Goal: Task Accomplishment & Management: Complete application form

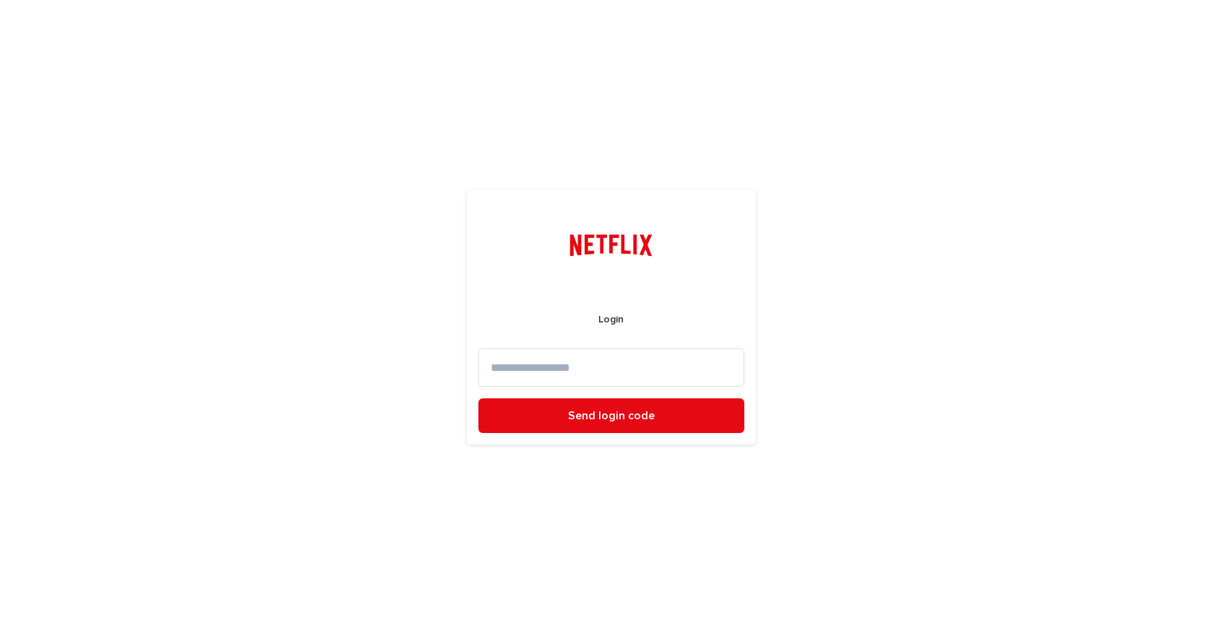
click at [576, 375] on input at bounding box center [611, 367] width 266 height 38
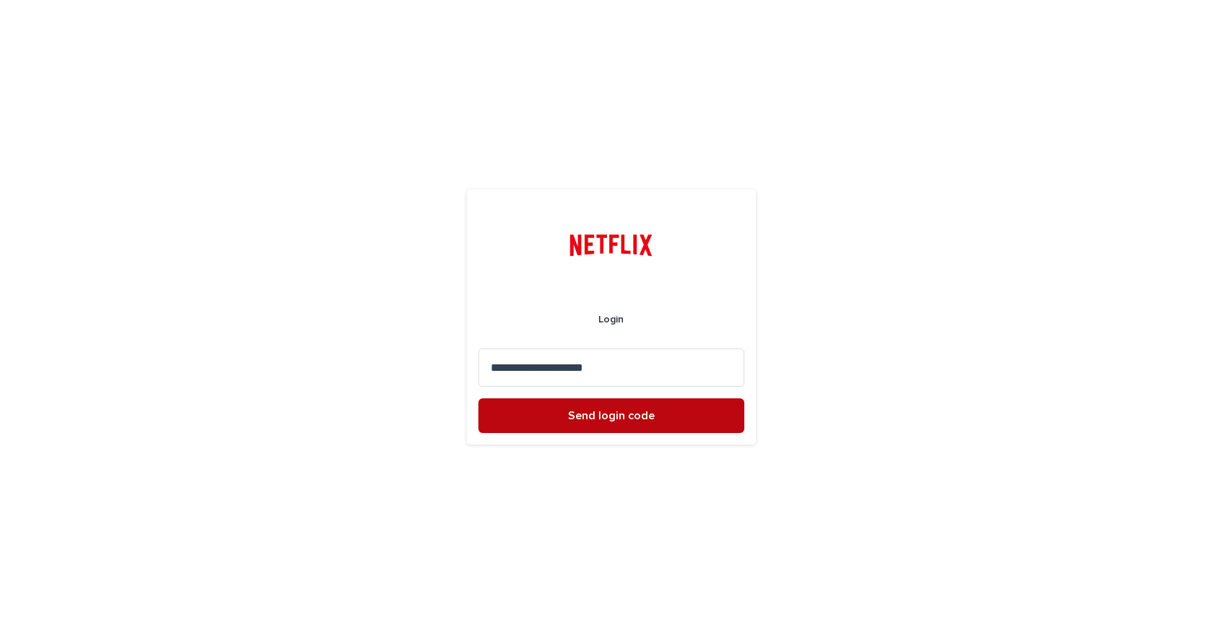
type input "**********"
click at [560, 420] on button "Send login code" at bounding box center [611, 415] width 266 height 35
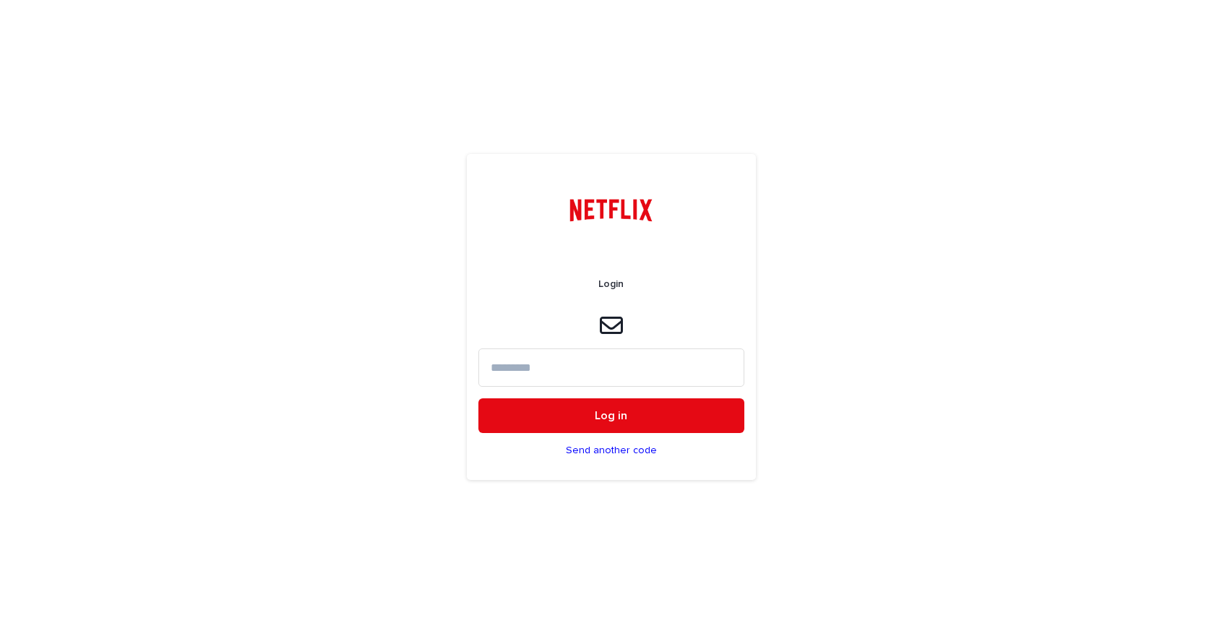
click at [571, 345] on form "Login Log in Send another code" at bounding box center [611, 361] width 266 height 213
click at [570, 362] on input at bounding box center [611, 367] width 266 height 38
paste input "*****"
type input "*****"
click at [478, 398] on button "Log in" at bounding box center [611, 415] width 266 height 35
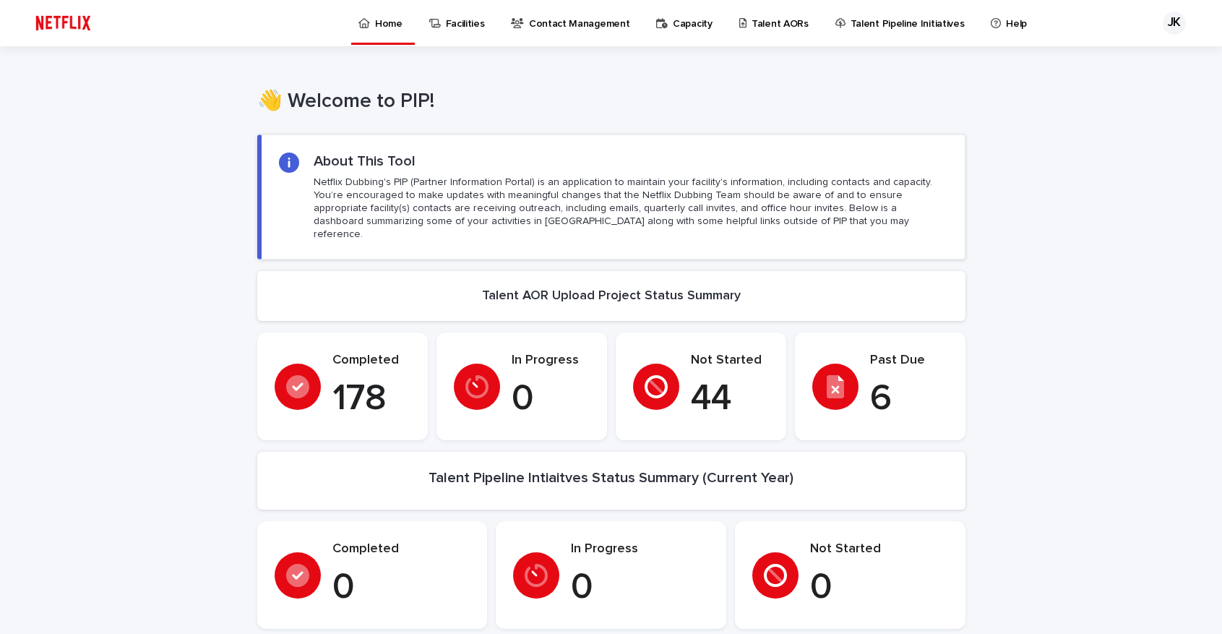
click at [754, 17] on p "Talent AORs" at bounding box center [780, 15] width 57 height 30
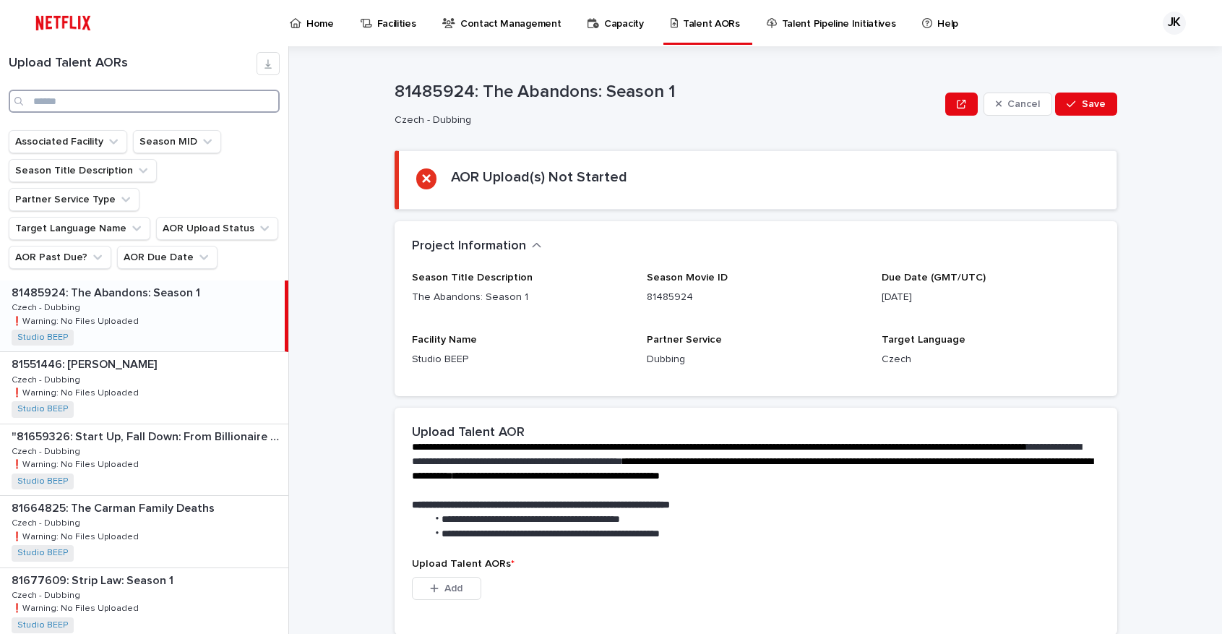
click at [196, 100] on input "Search" at bounding box center [144, 101] width 271 height 23
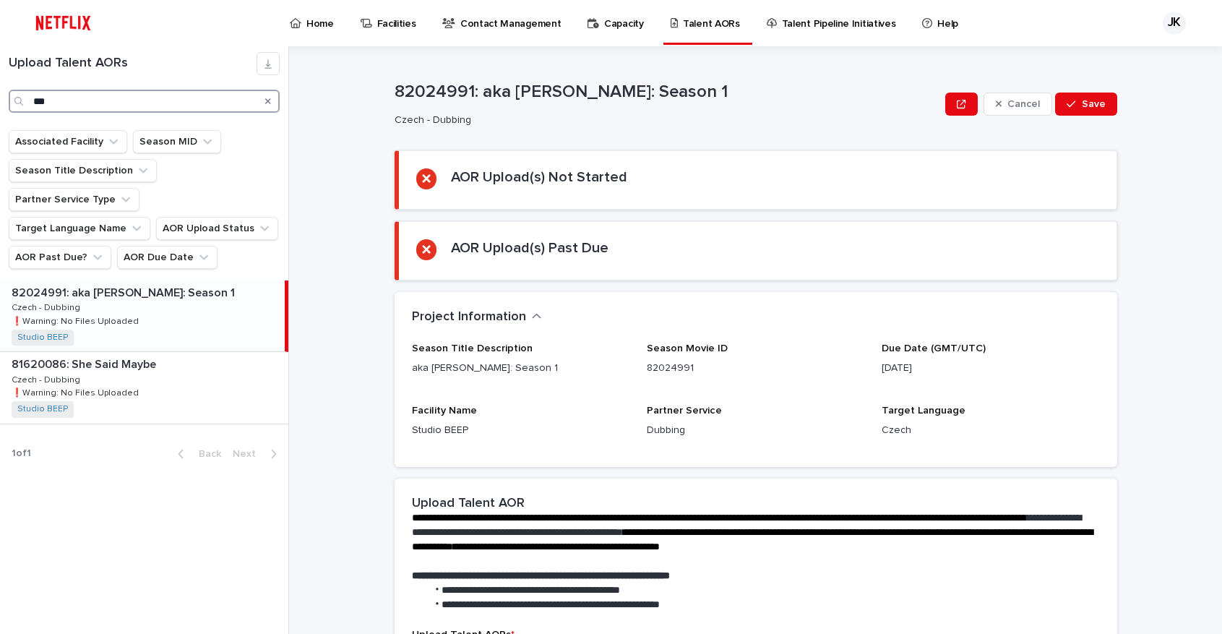
type input "***"
click at [207, 319] on div "82024991: aka [PERSON_NAME]: Season 1 82024991: aka [PERSON_NAME]: Season 1 Cze…" at bounding box center [142, 315] width 285 height 71
click at [215, 352] on div "81620086: She Said Maybe 81620086: She Said Maybe Czech - Dubbing Czech - Dubbi…" at bounding box center [144, 387] width 288 height 71
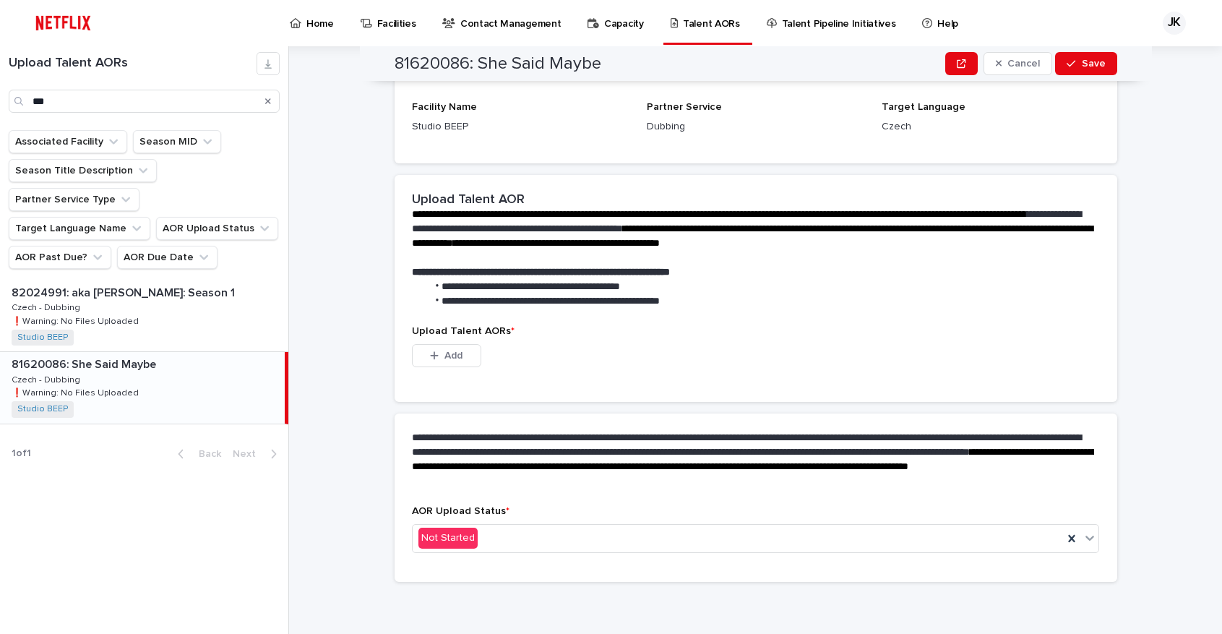
click at [552, 520] on div "AOR Upload Status * Not Started" at bounding box center [756, 534] width 688 height 59
click at [556, 535] on div "Not Started" at bounding box center [738, 538] width 651 height 24
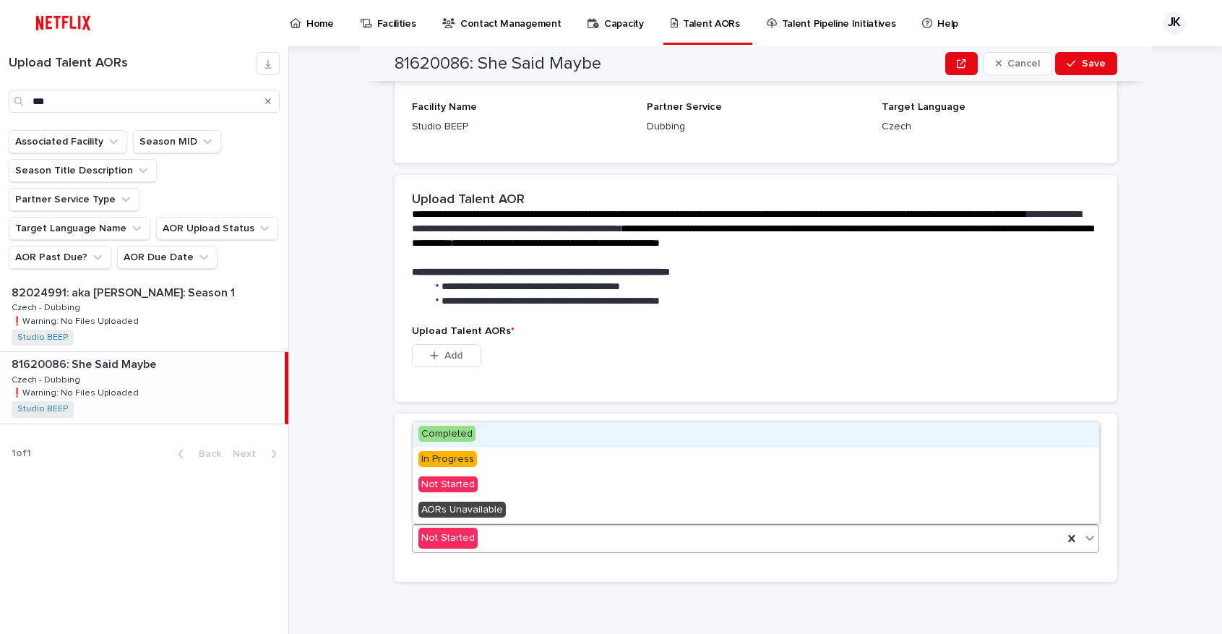
click at [492, 348] on div "This file cannot be opened Download File Add" at bounding box center [756, 358] width 688 height 29
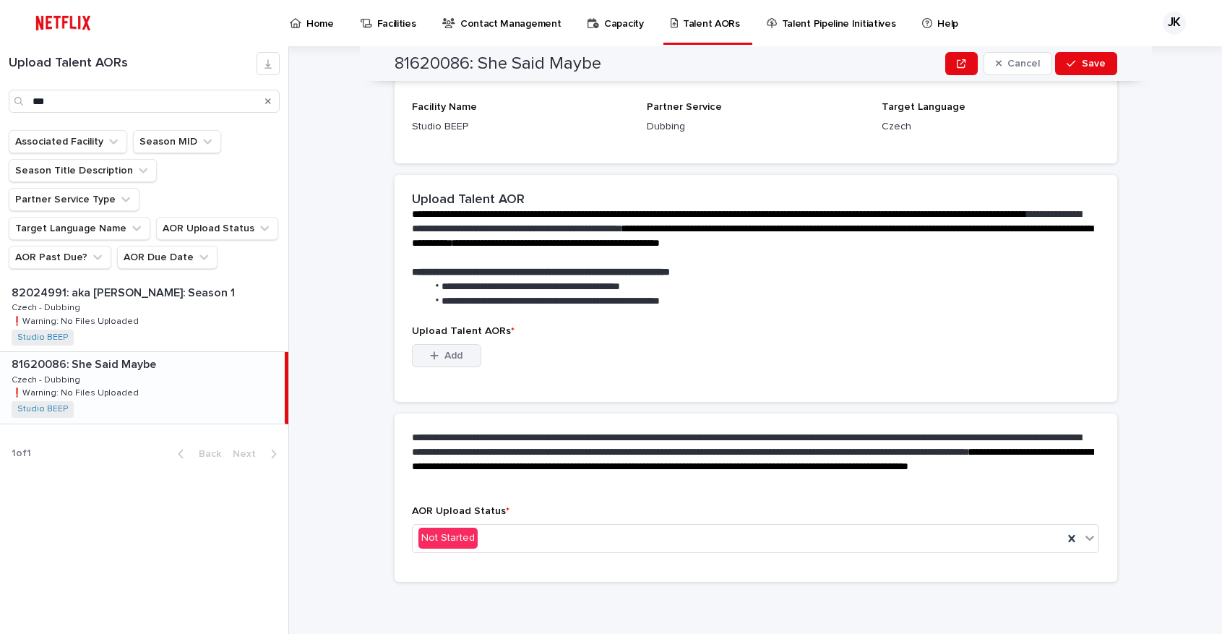
click at [461, 350] on span "Add" at bounding box center [453, 355] width 18 height 10
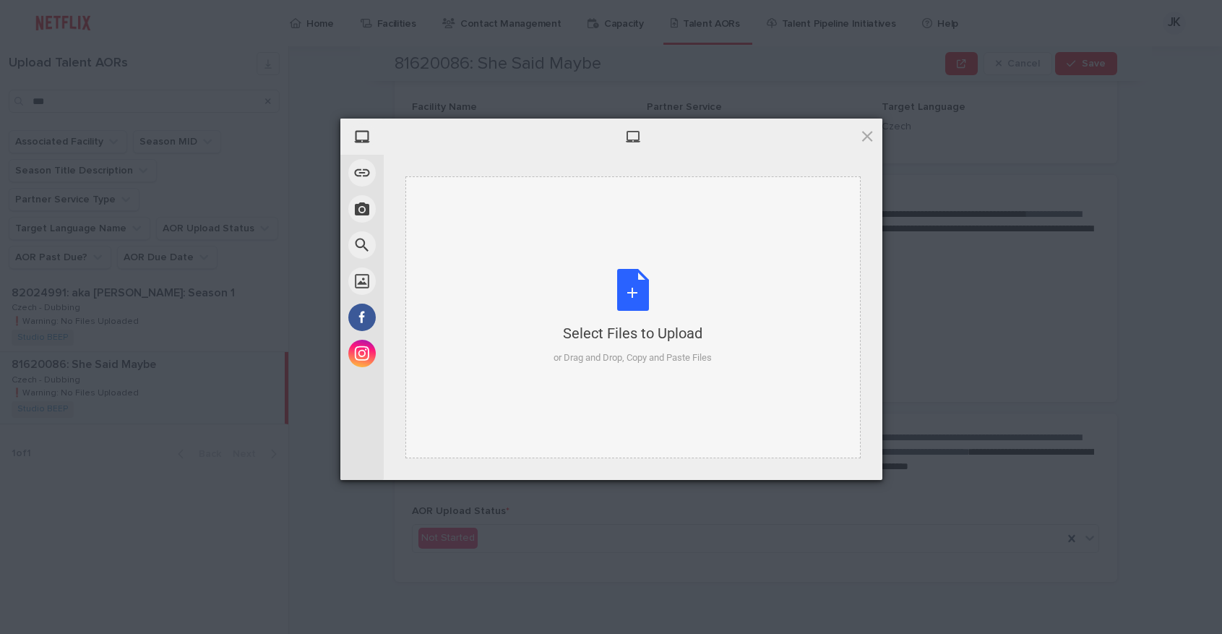
click at [697, 282] on div "Select Files to Upload or Drag and Drop, Copy and Paste Files" at bounding box center [633, 317] width 158 height 96
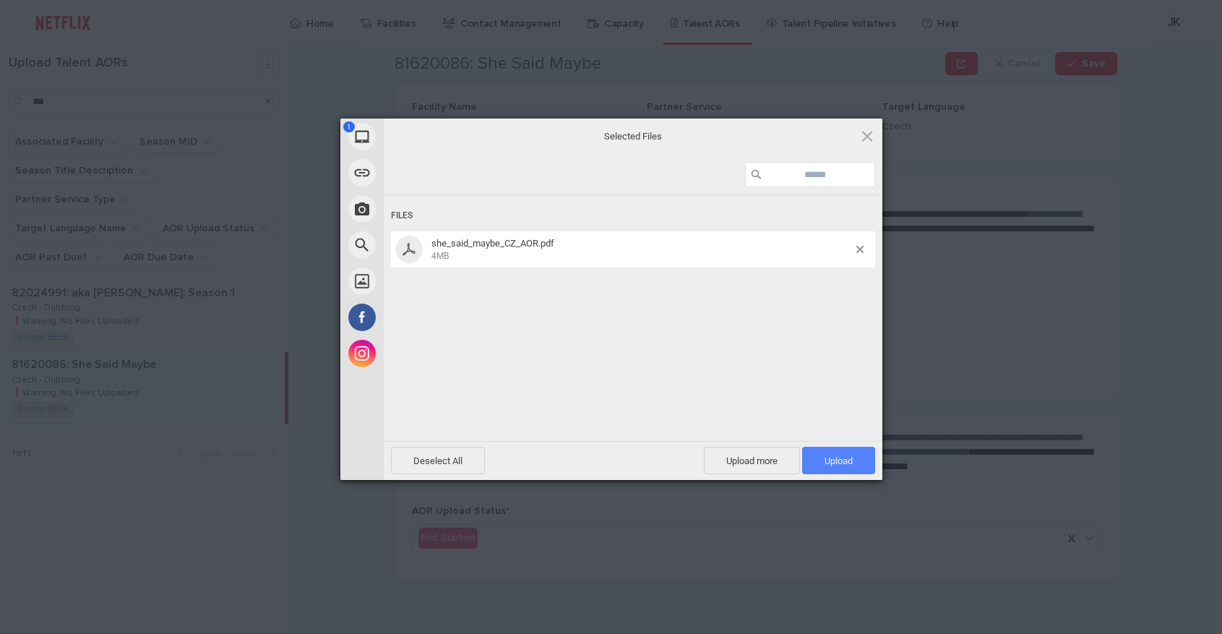
click at [835, 452] on span "Upload 1" at bounding box center [838, 460] width 73 height 27
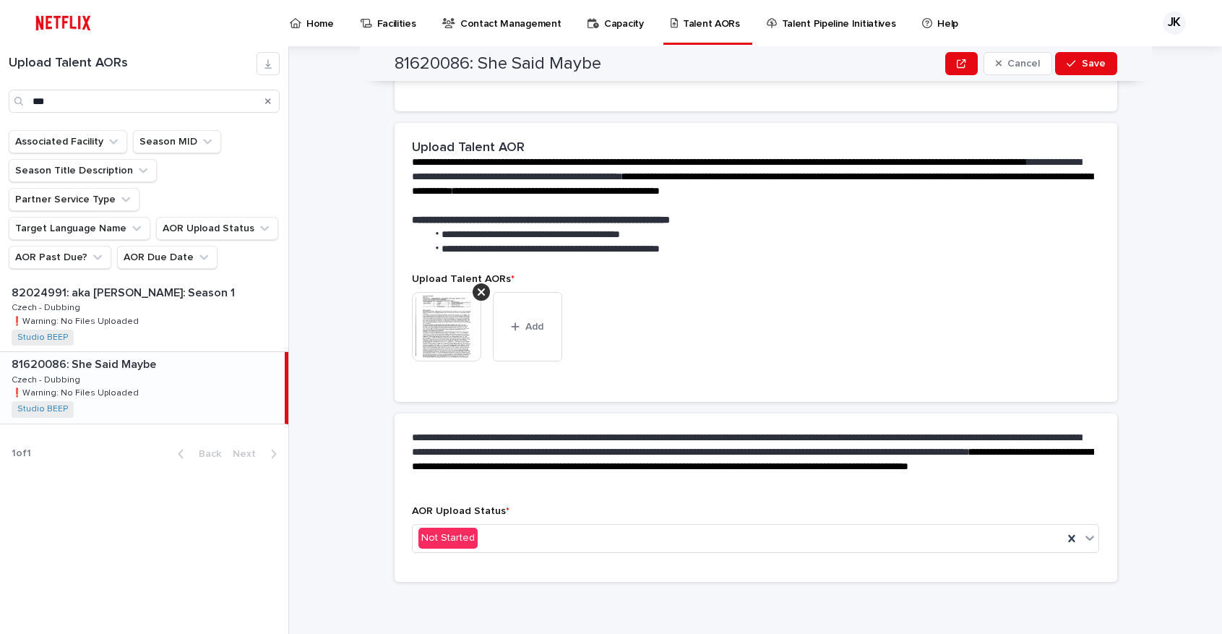
scroll to position [285, 0]
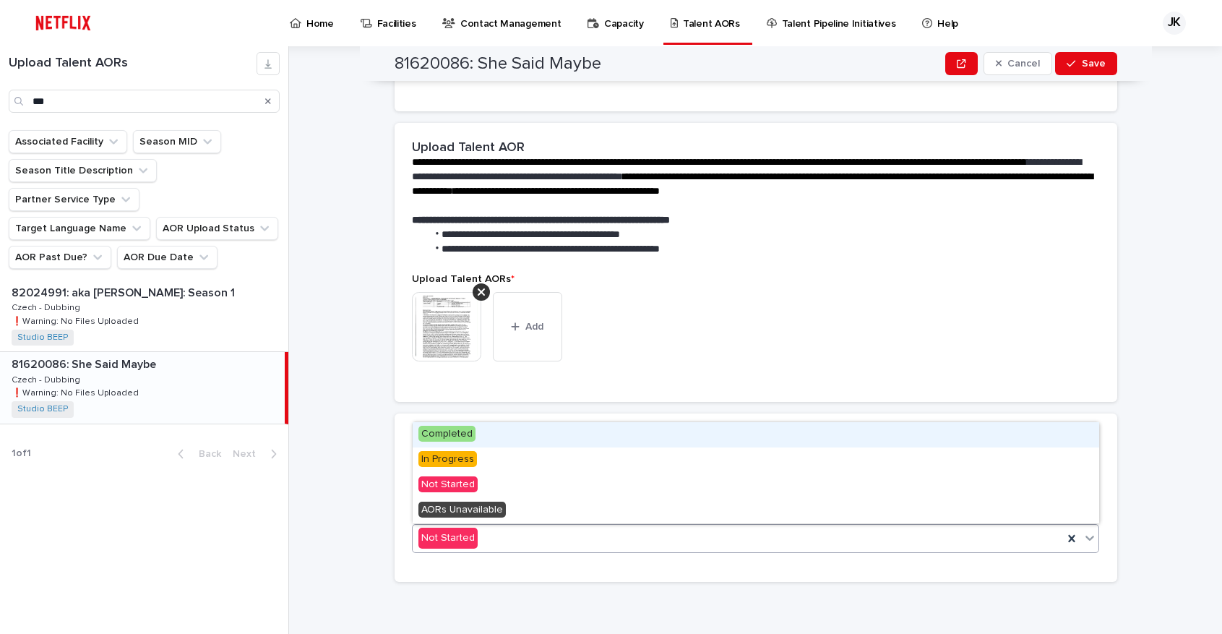
click at [856, 535] on div "Not Started" at bounding box center [738, 538] width 651 height 24
click at [724, 427] on div "Completed" at bounding box center [756, 434] width 686 height 25
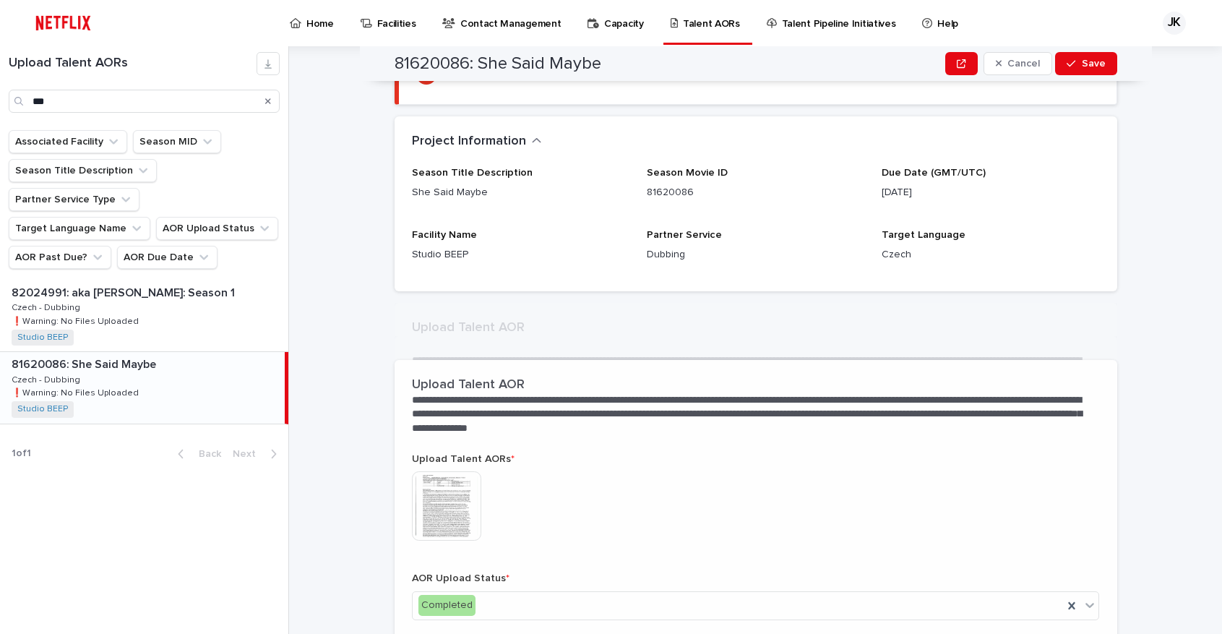
scroll to position [199, 0]
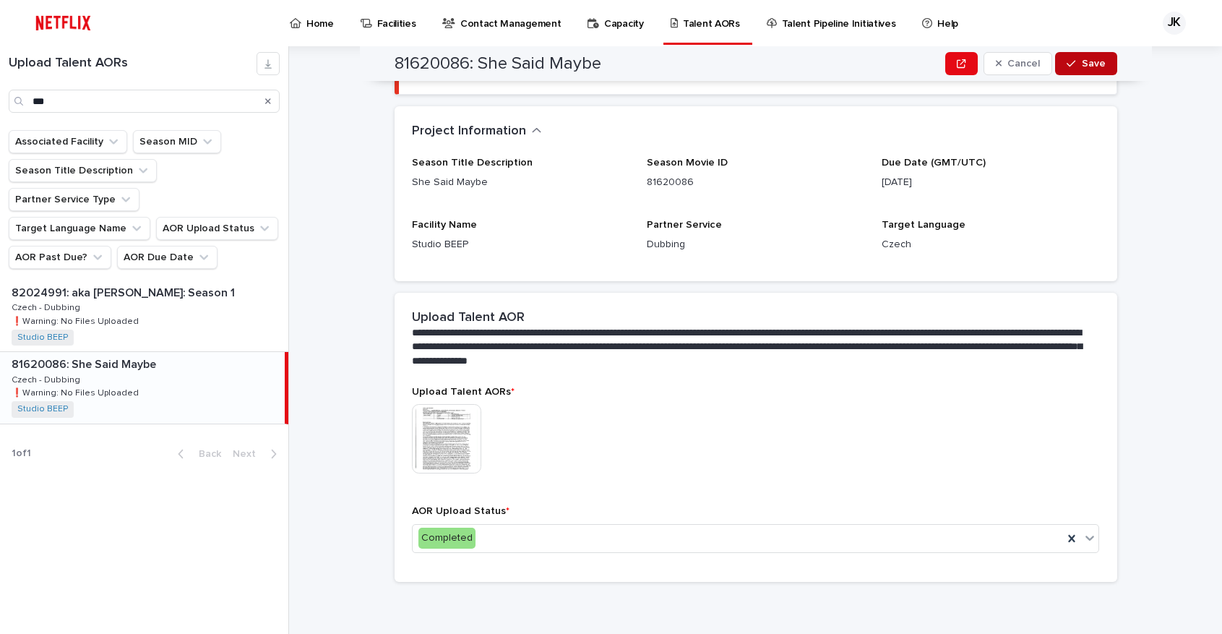
click at [1096, 68] on span "Save" at bounding box center [1094, 64] width 24 height 10
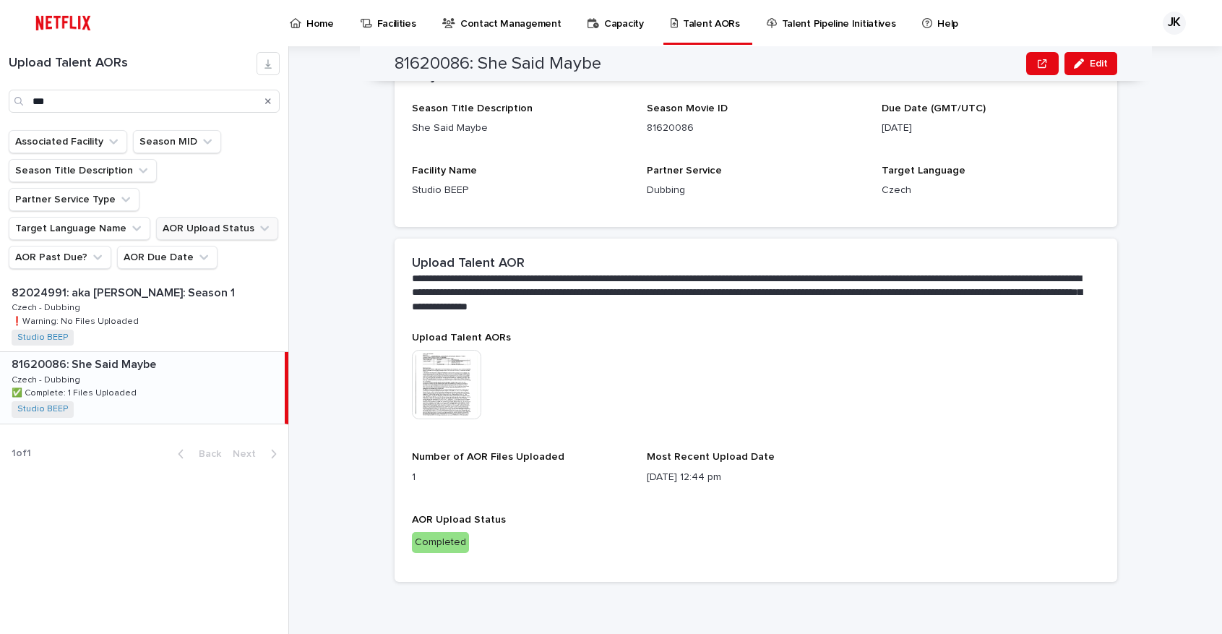
scroll to position [182, 0]
click at [205, 95] on input "***" at bounding box center [144, 101] width 271 height 23
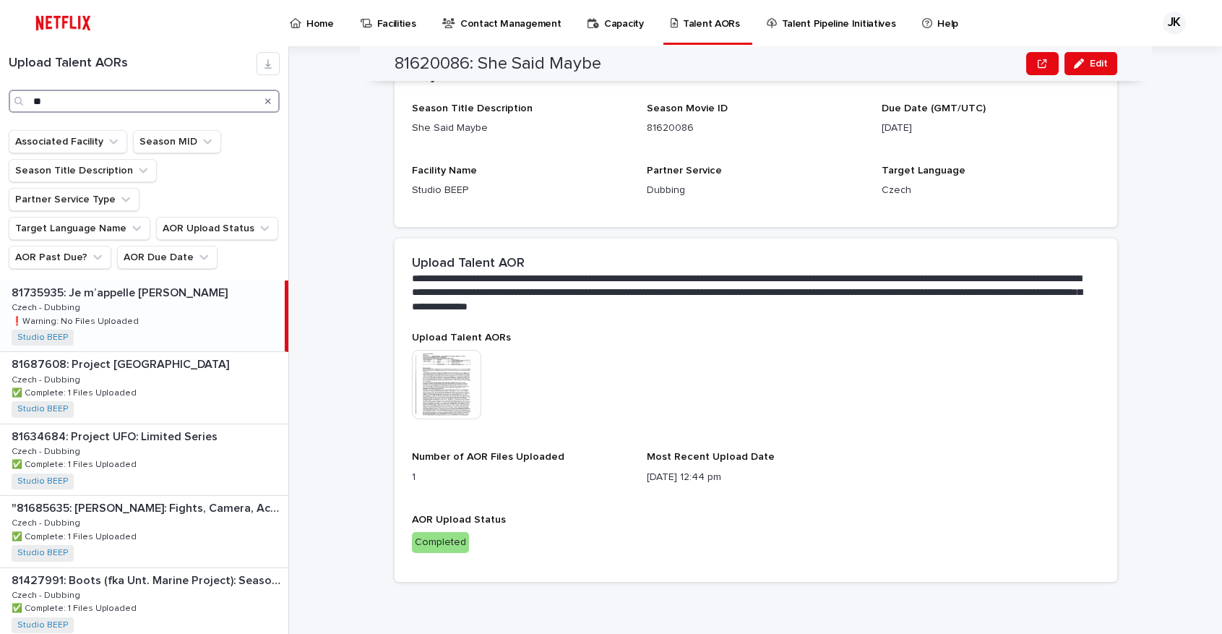
type input "**"
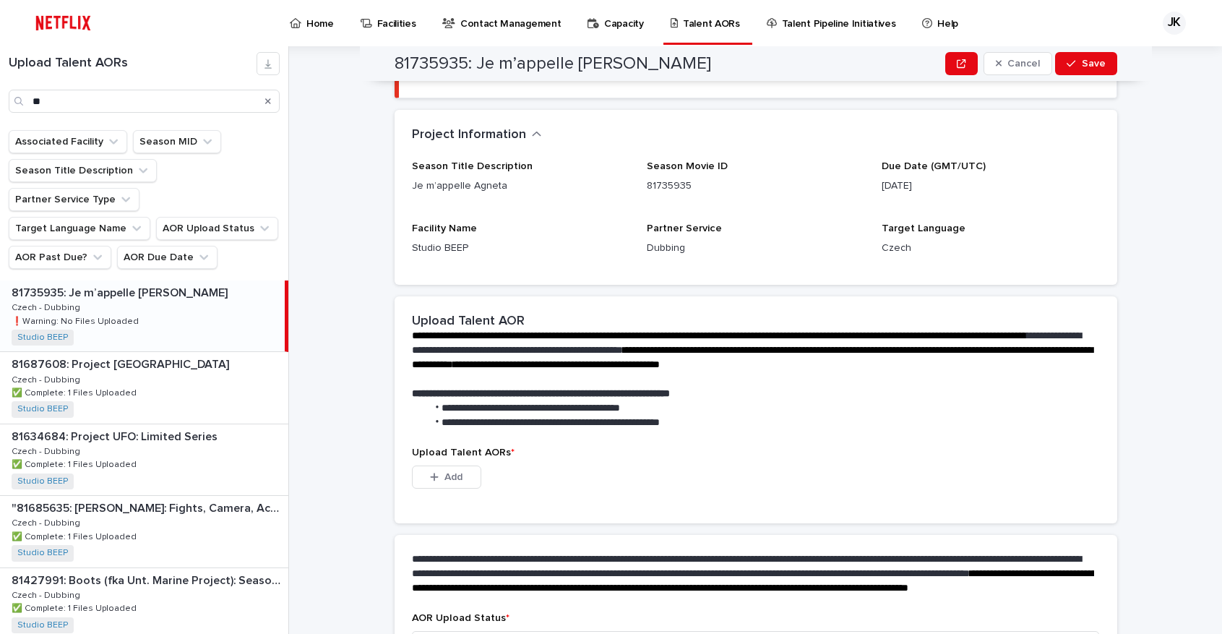
click at [76, 298] on div "81735935: Je m’appelle Agneta 81735935: Je m’appelle Agneta Czech - Dubbing Cze…" at bounding box center [142, 315] width 285 height 71
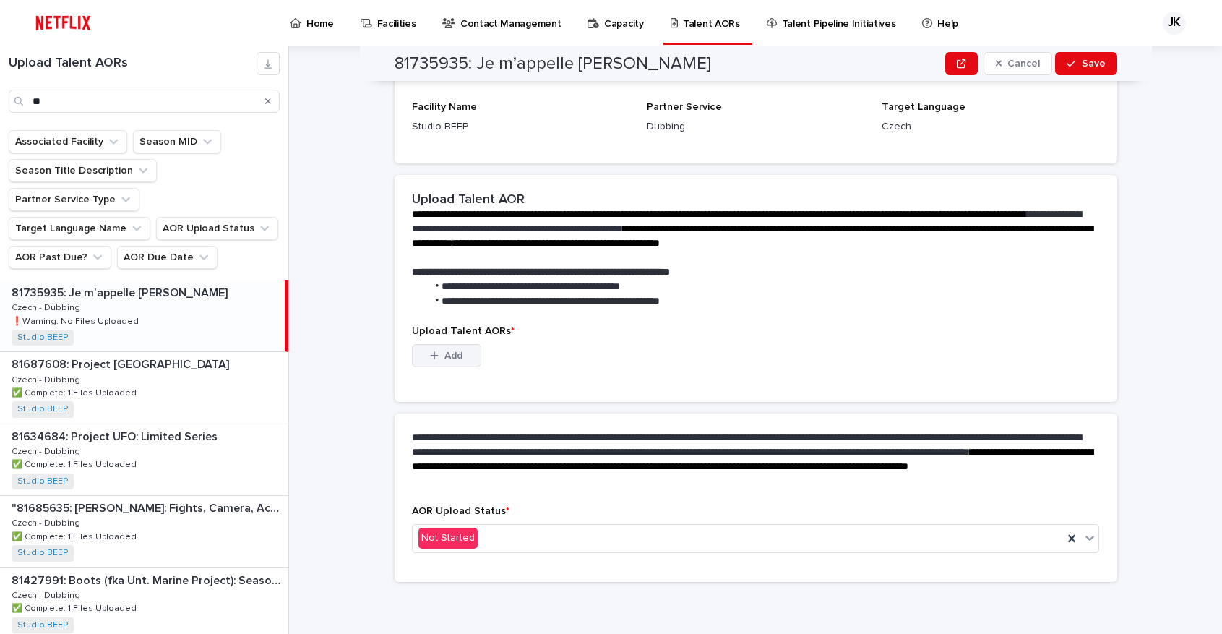
click at [452, 359] on span "Add" at bounding box center [453, 355] width 18 height 10
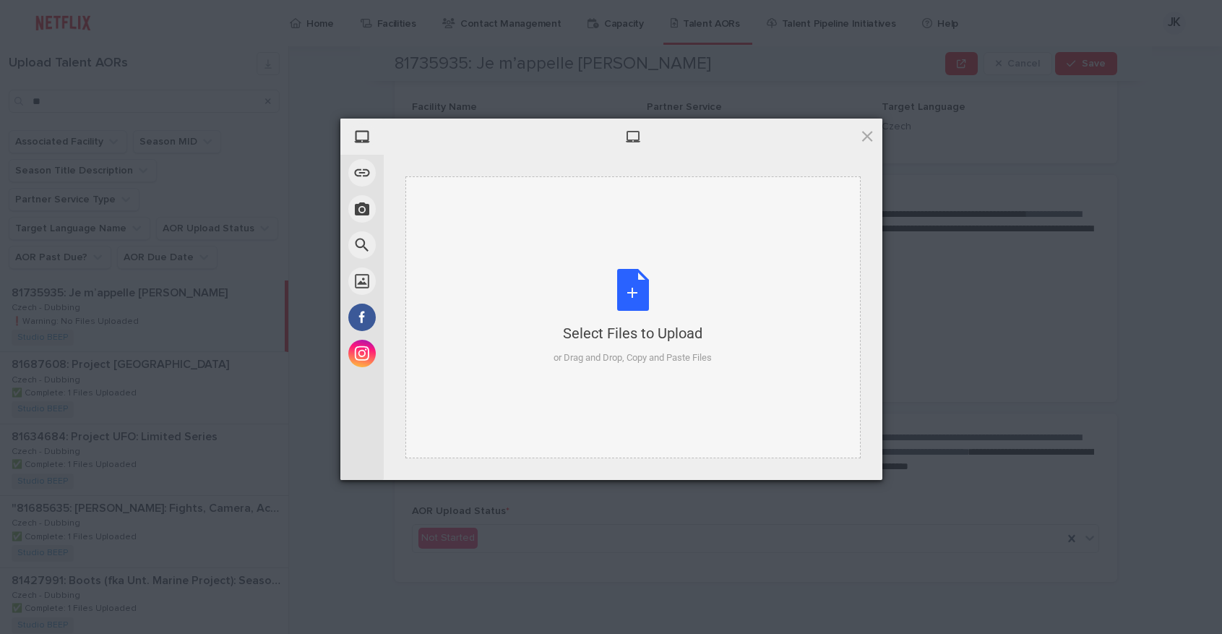
click at [715, 323] on div "Select Files to Upload or Drag and Drop, Copy and Paste Files" at bounding box center [632, 317] width 455 height 282
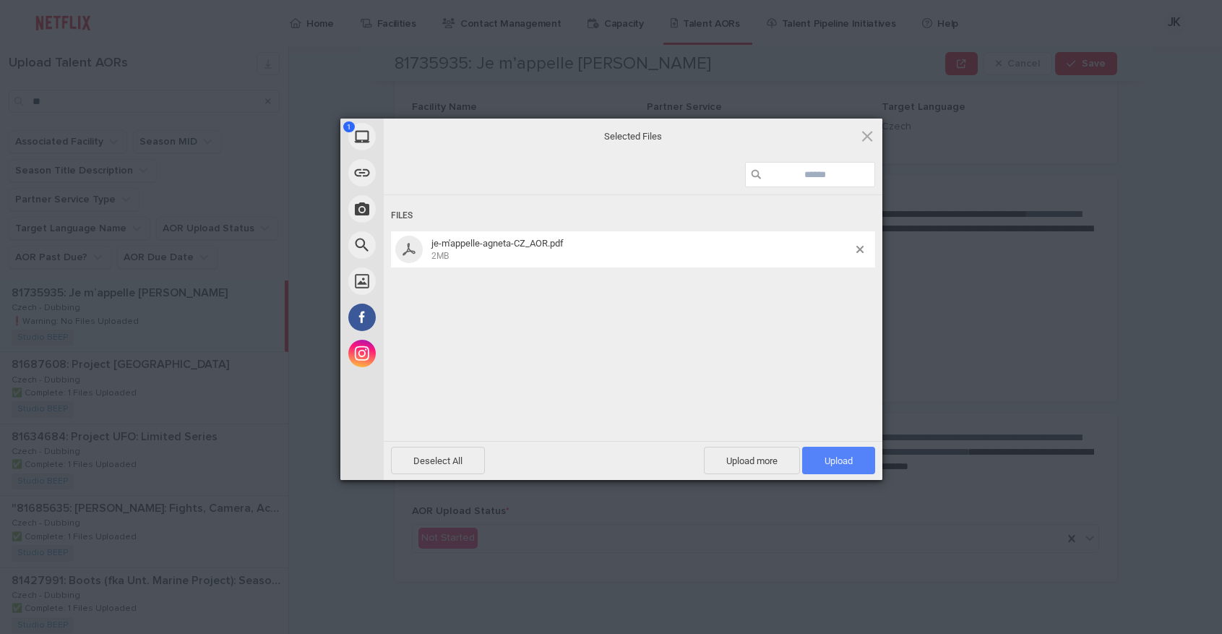
click at [847, 449] on span "Upload 1" at bounding box center [838, 460] width 73 height 27
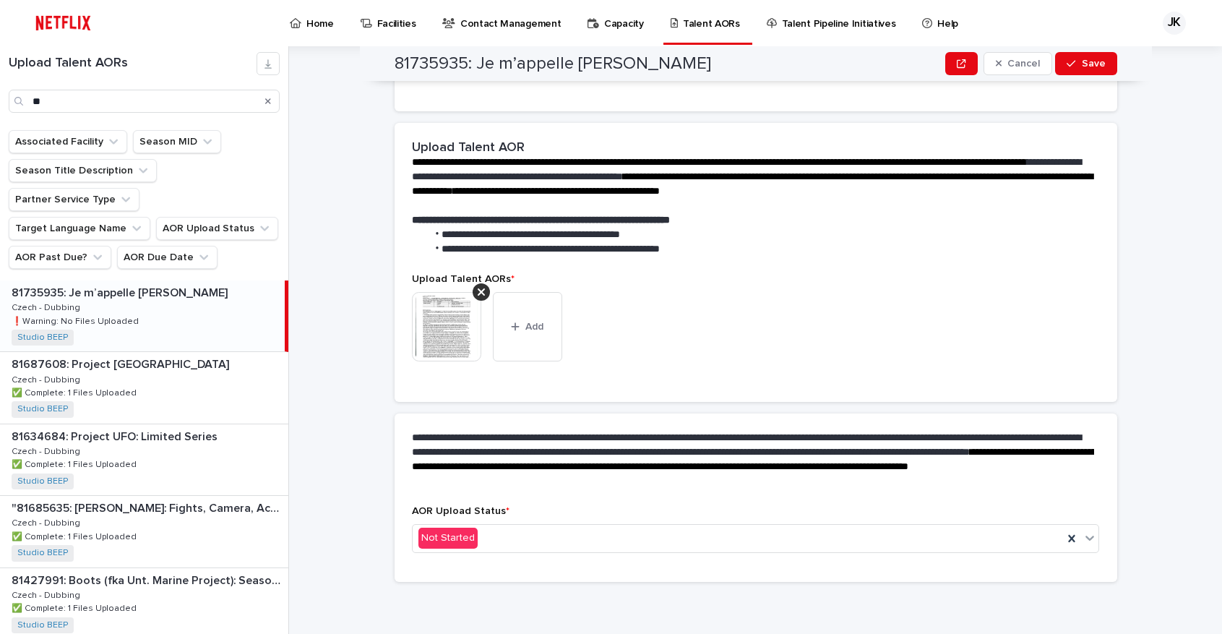
scroll to position [285, 0]
click at [770, 533] on div "Not Started" at bounding box center [738, 538] width 651 height 24
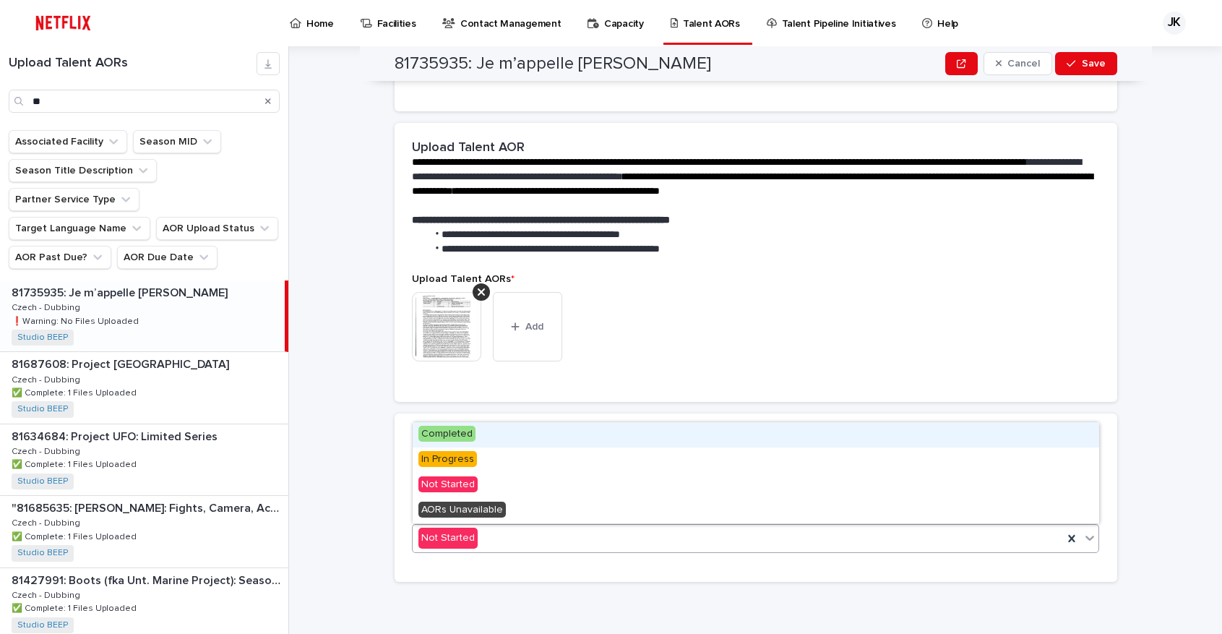
click at [710, 436] on div "Completed" at bounding box center [756, 434] width 686 height 25
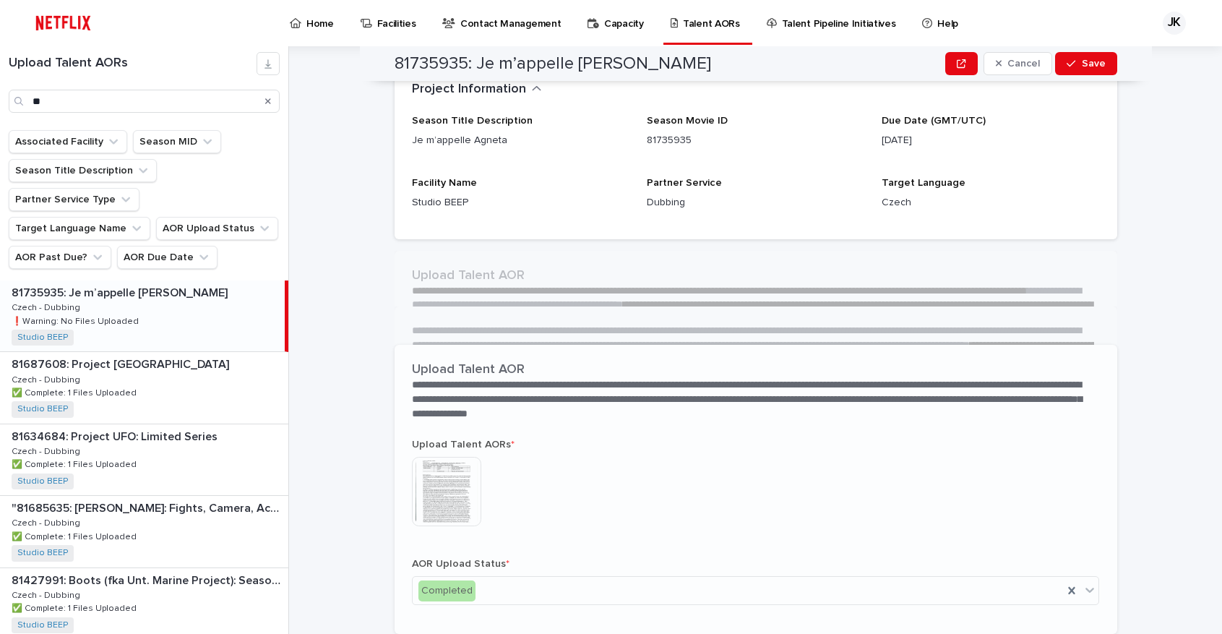
scroll to position [199, 0]
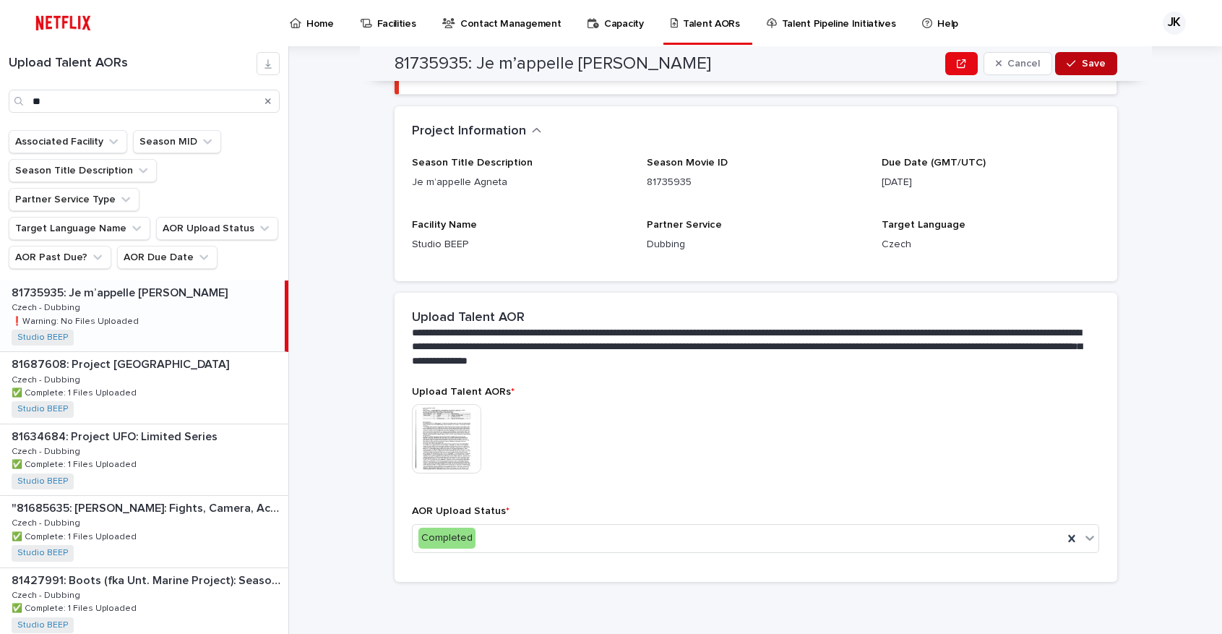
click at [1088, 71] on button "Save" at bounding box center [1085, 63] width 61 height 23
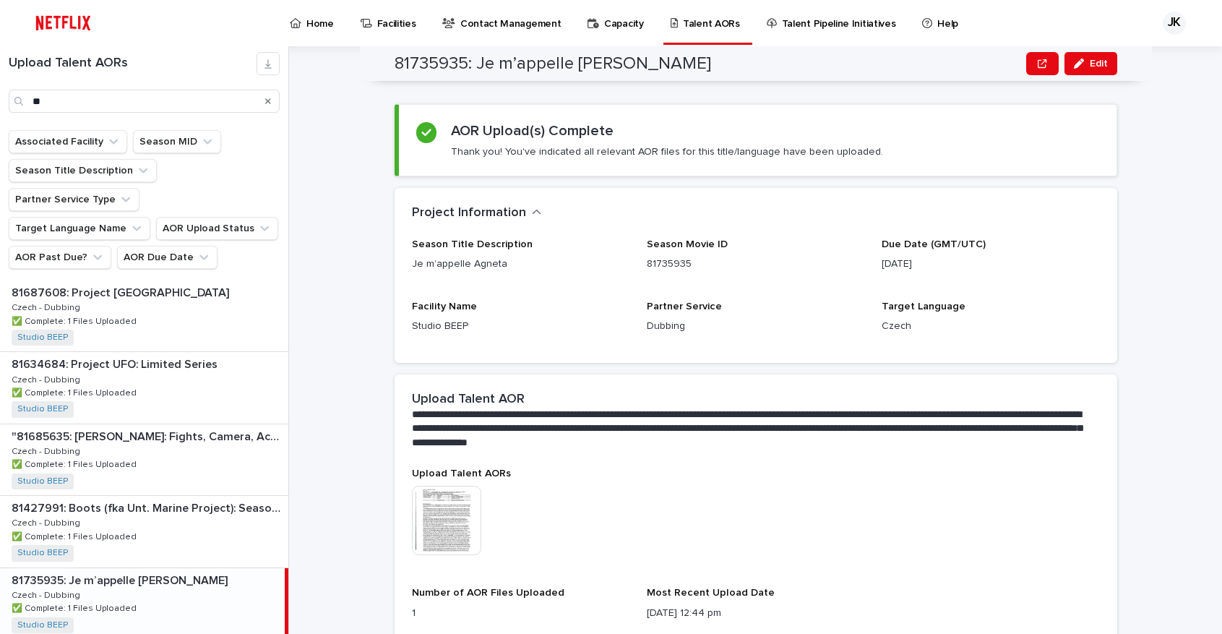
scroll to position [0, 0]
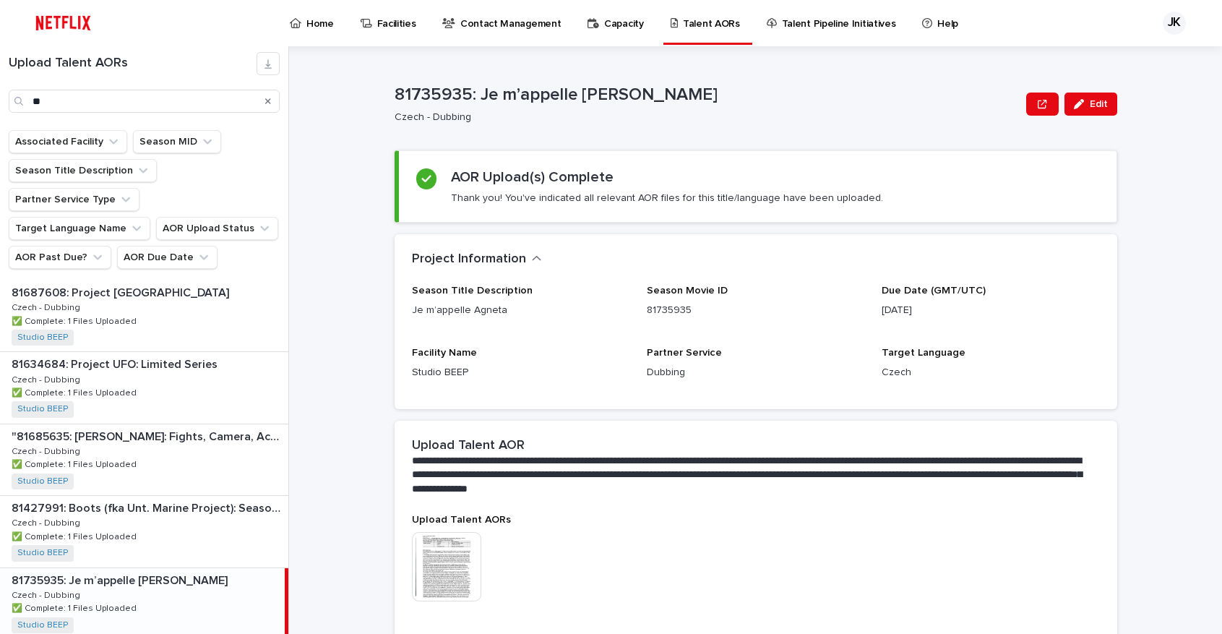
click at [265, 98] on icon "Search" at bounding box center [268, 101] width 6 height 9
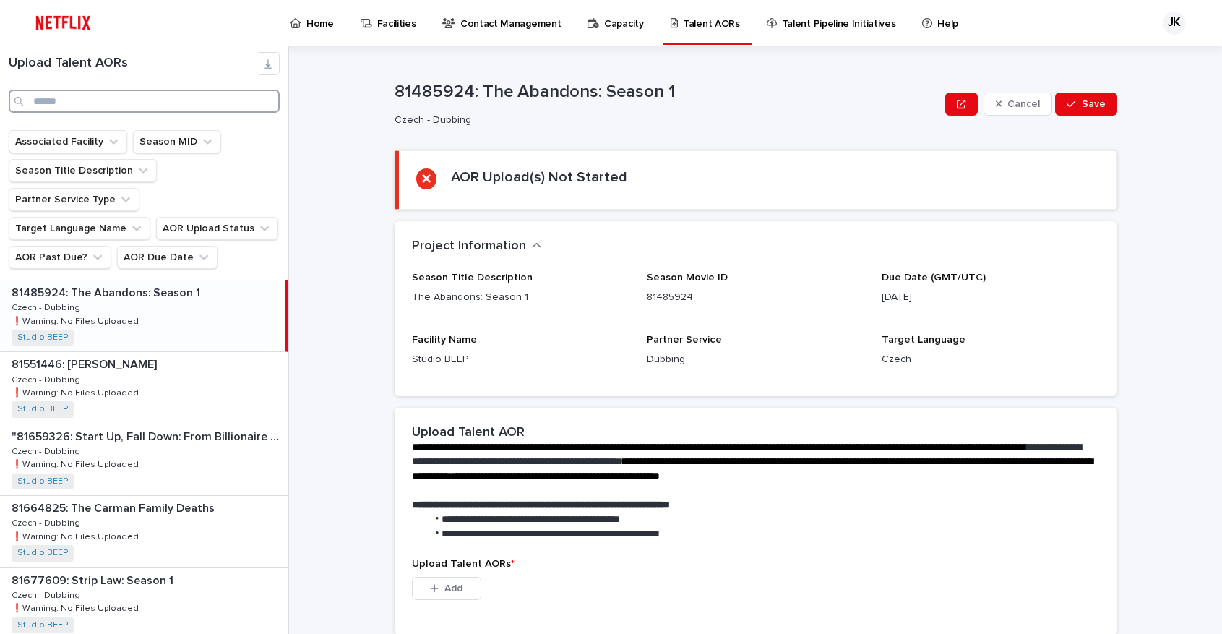
click at [177, 98] on input "Search" at bounding box center [144, 101] width 271 height 23
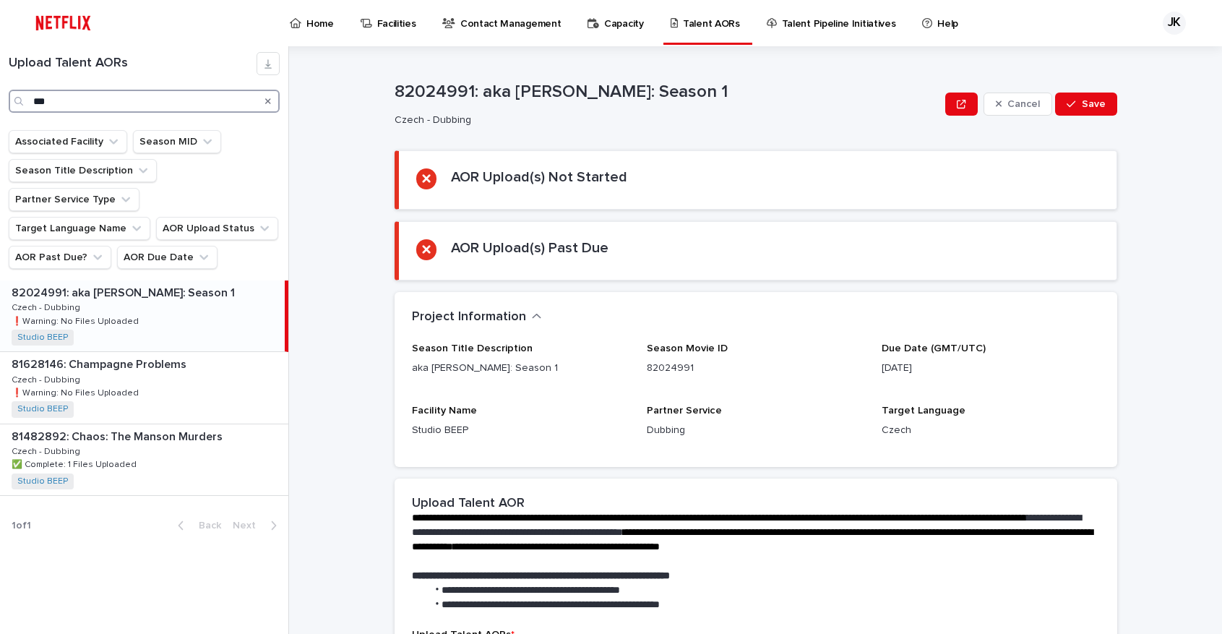
type input "***"
